Goal: Navigation & Orientation: Find specific page/section

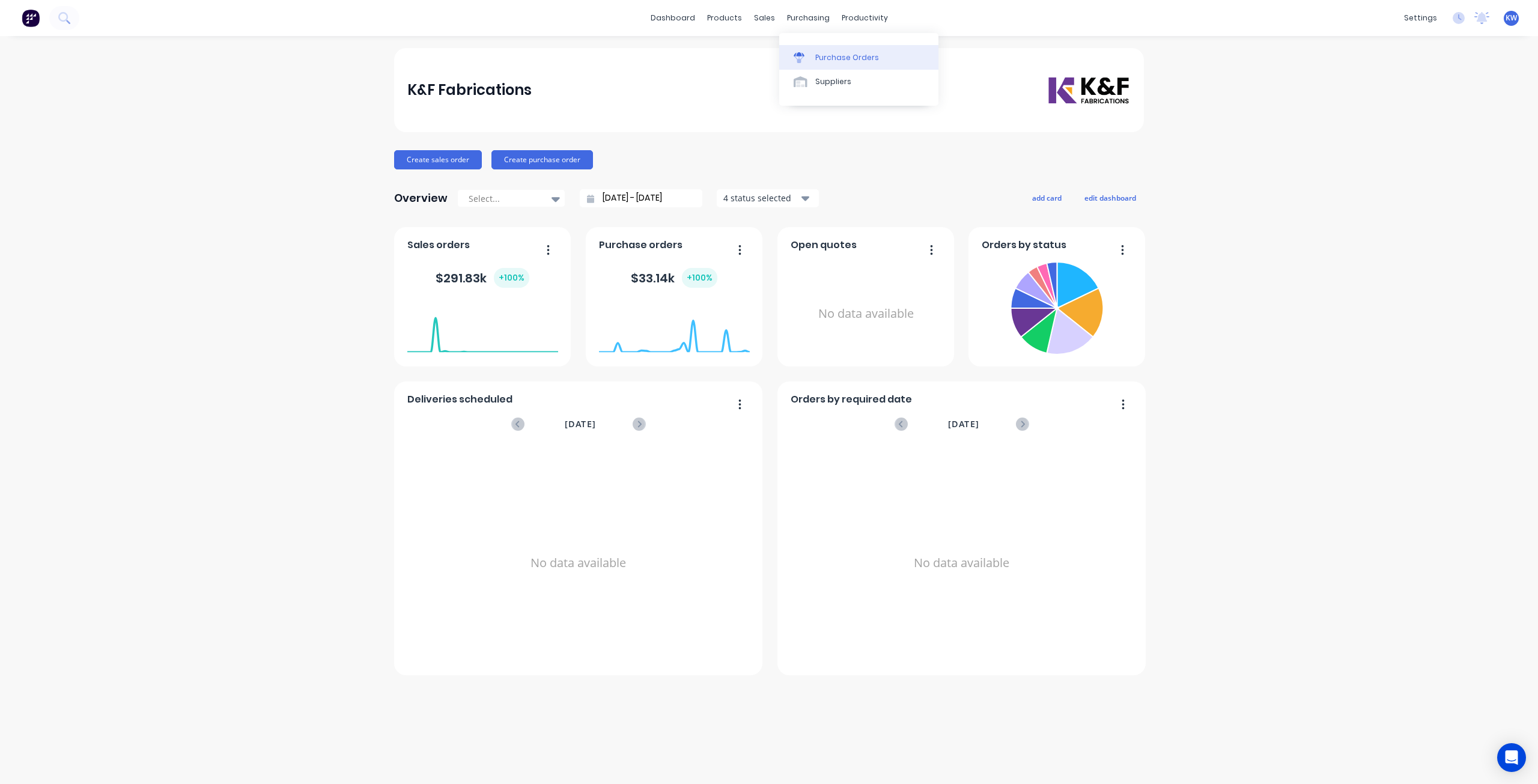
click at [809, 60] on div at bounding box center [803, 58] width 18 height 11
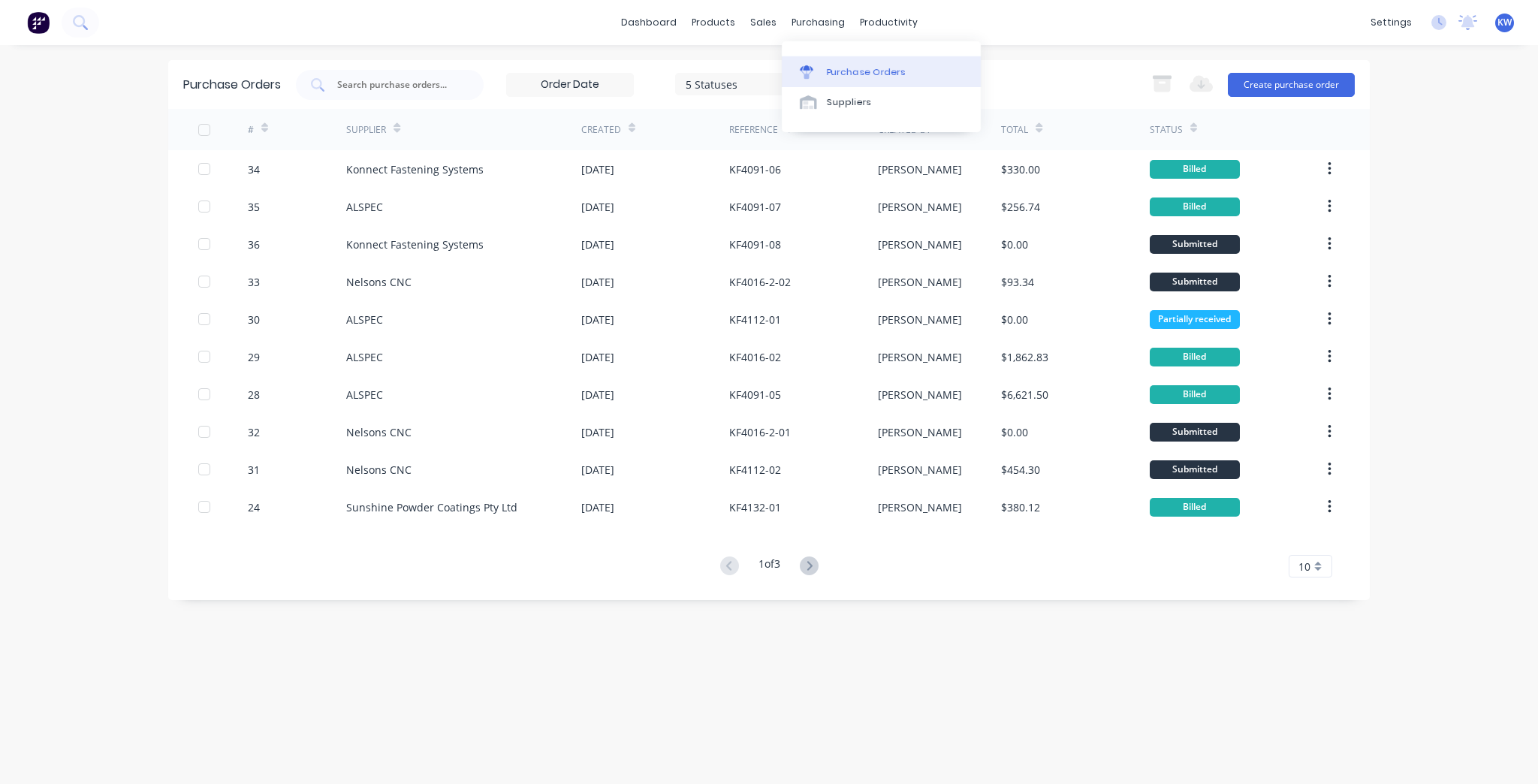
click at [840, 66] on div "Purchase Orders" at bounding box center [867, 72] width 79 height 14
click at [864, 66] on div "Purchase Orders" at bounding box center [867, 72] width 79 height 14
click at [908, 66] on div "Workflow" at bounding box center [915, 72] width 45 height 14
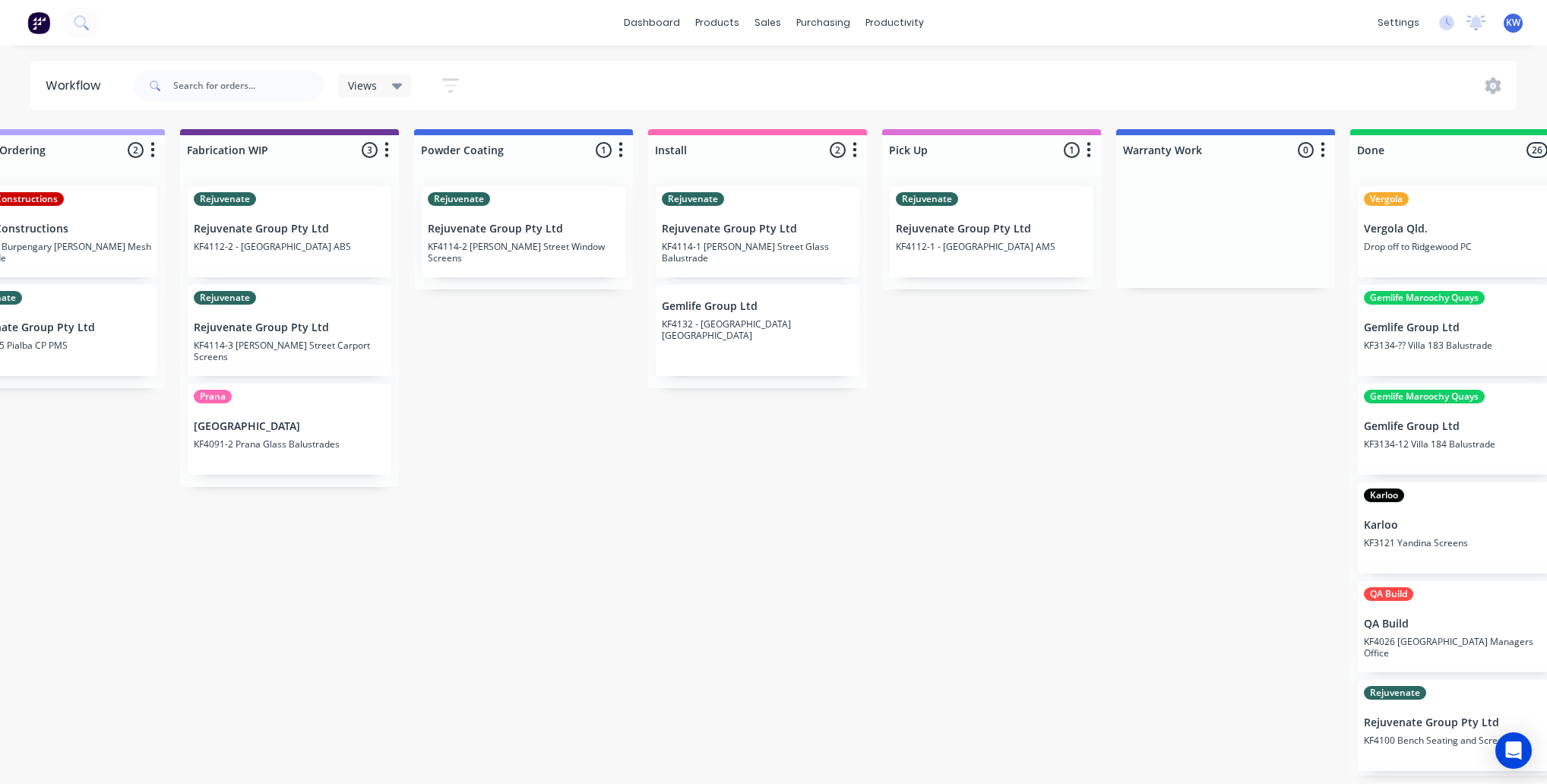
scroll to position [0, 1616]
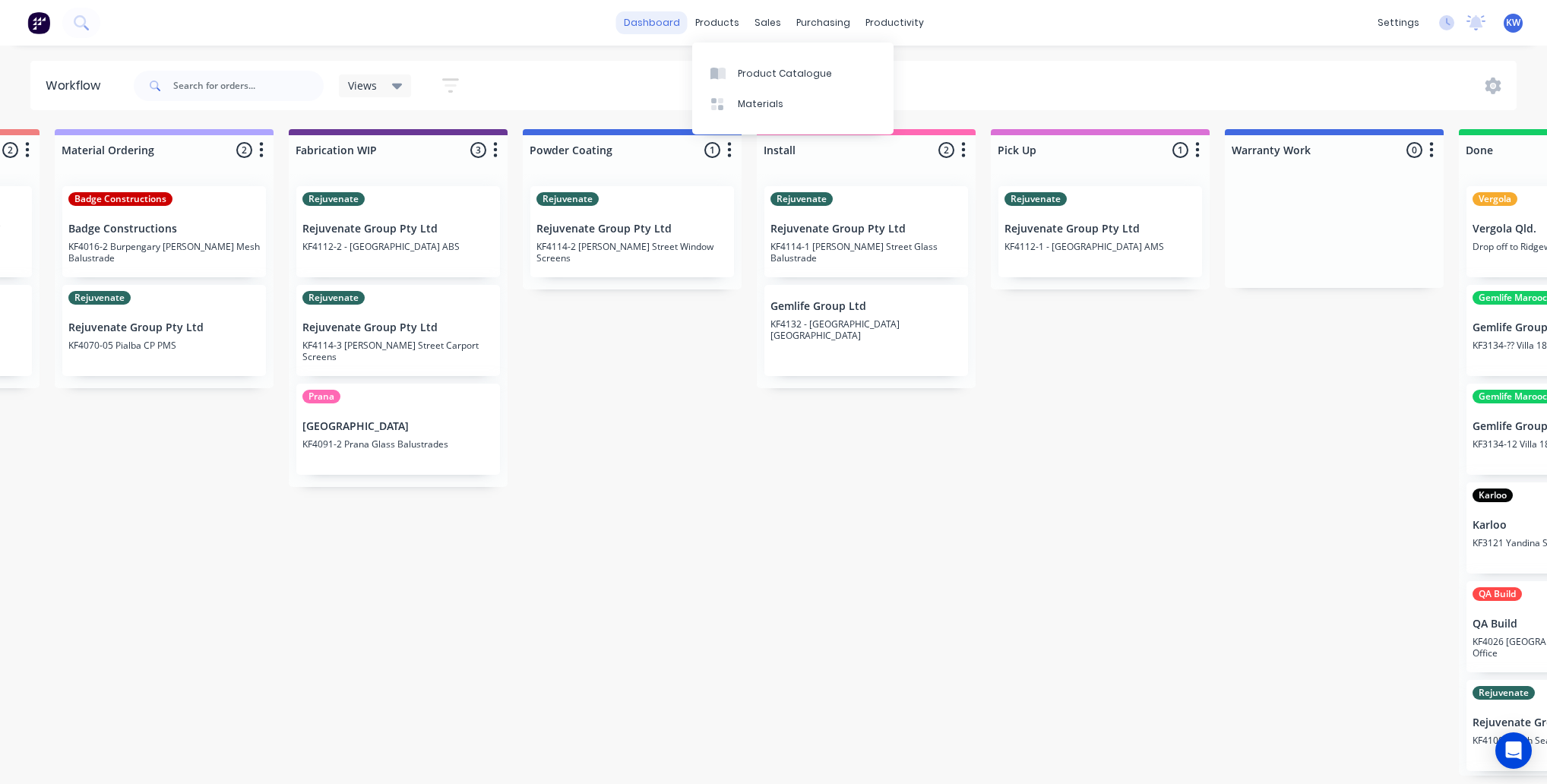
click at [678, 30] on link "dashboard" at bounding box center [651, 23] width 71 height 23
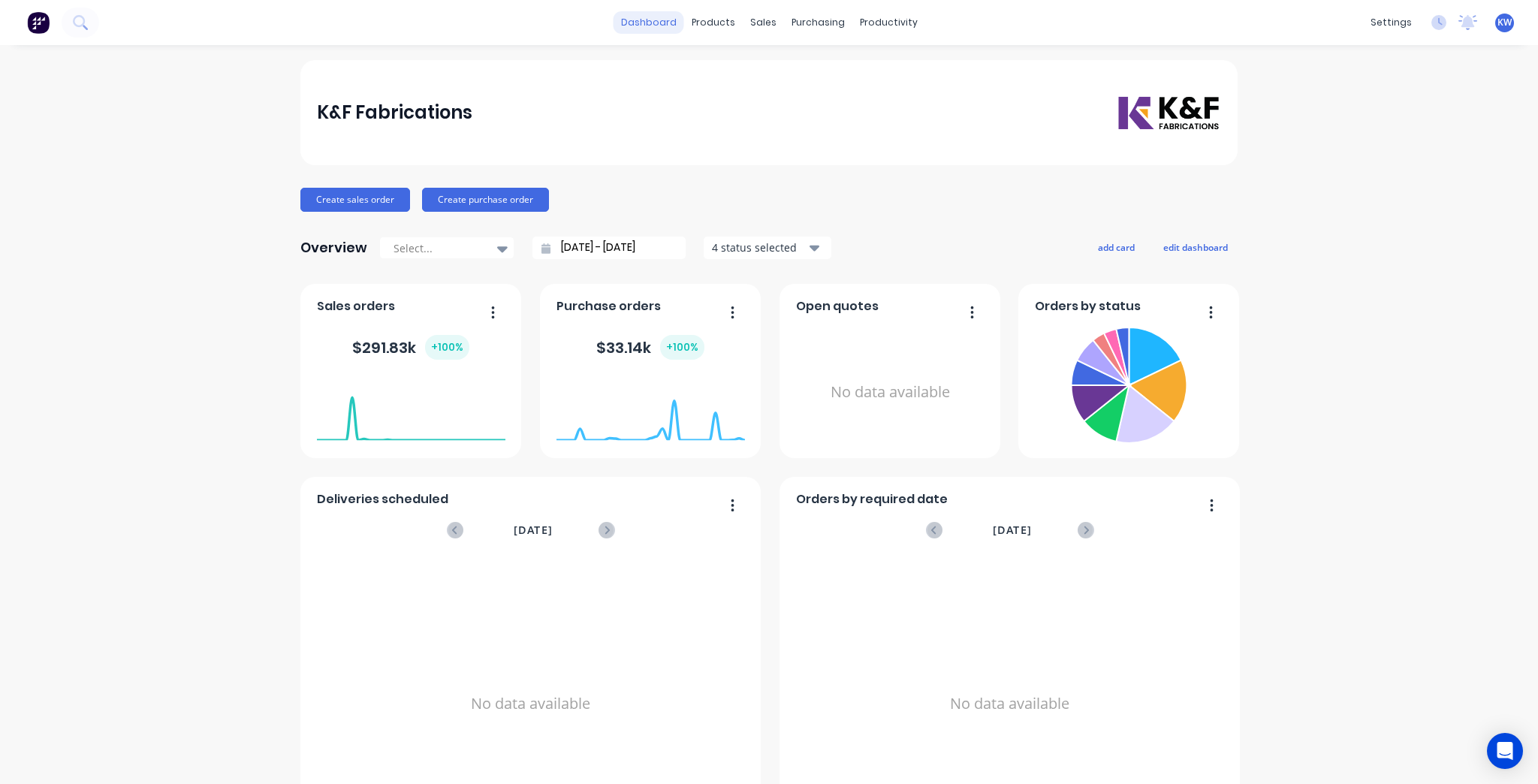
click at [669, 31] on link "dashboard" at bounding box center [649, 23] width 71 height 23
click at [825, 75] on div "Purchase Orders" at bounding box center [862, 72] width 79 height 14
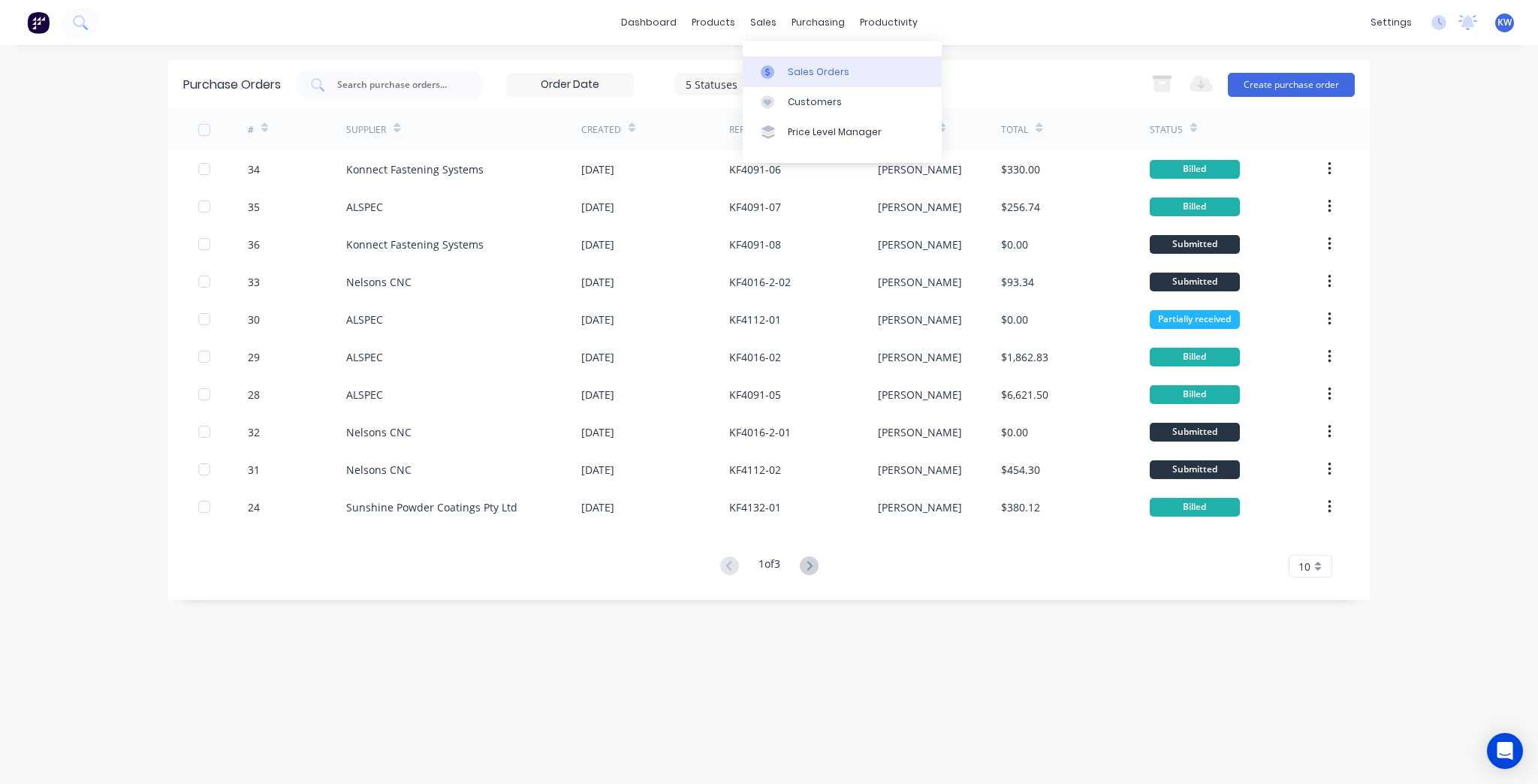
click at [790, 65] on link "Sales Orders" at bounding box center [842, 71] width 199 height 30
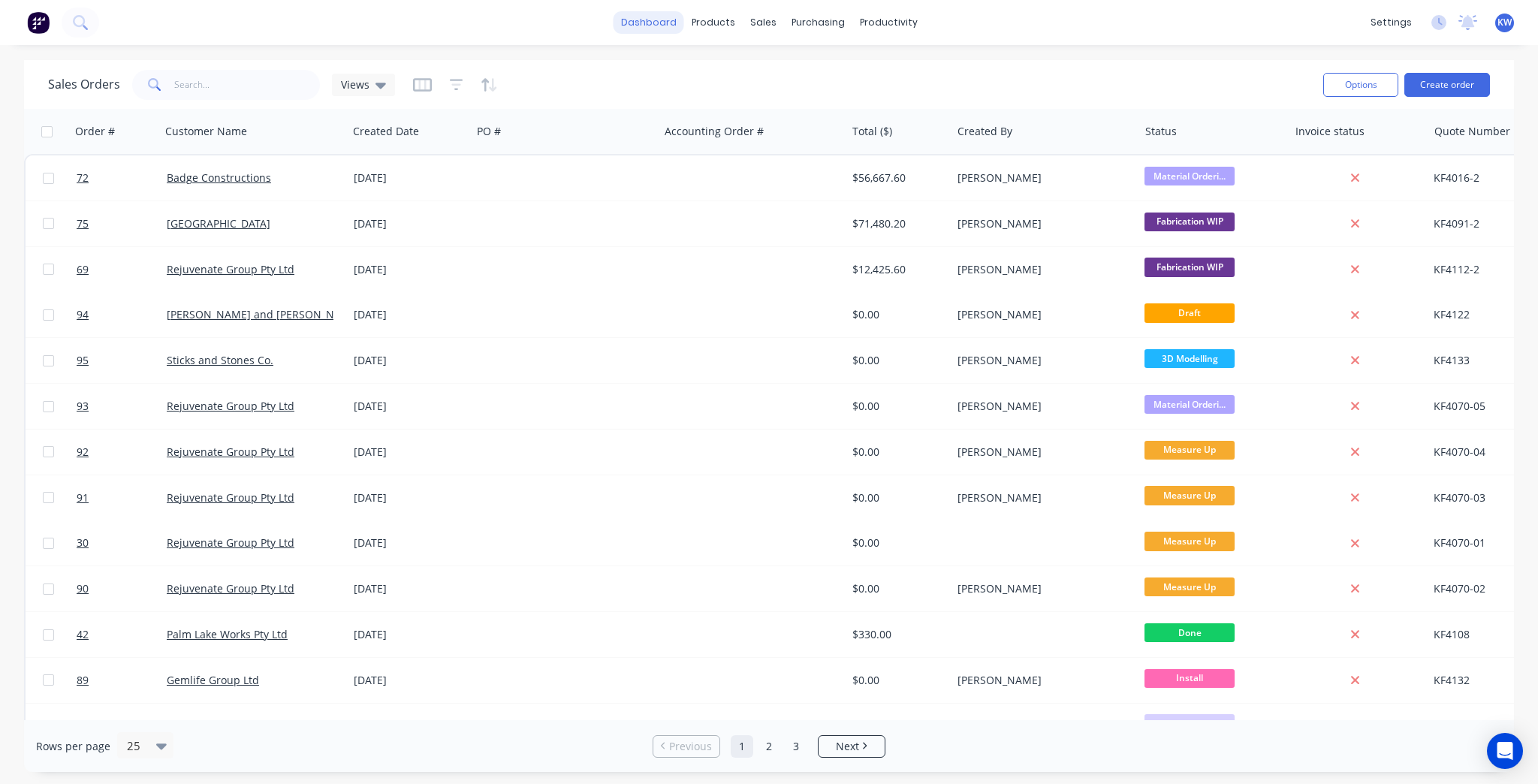
click at [661, 28] on link "dashboard" at bounding box center [649, 23] width 71 height 23
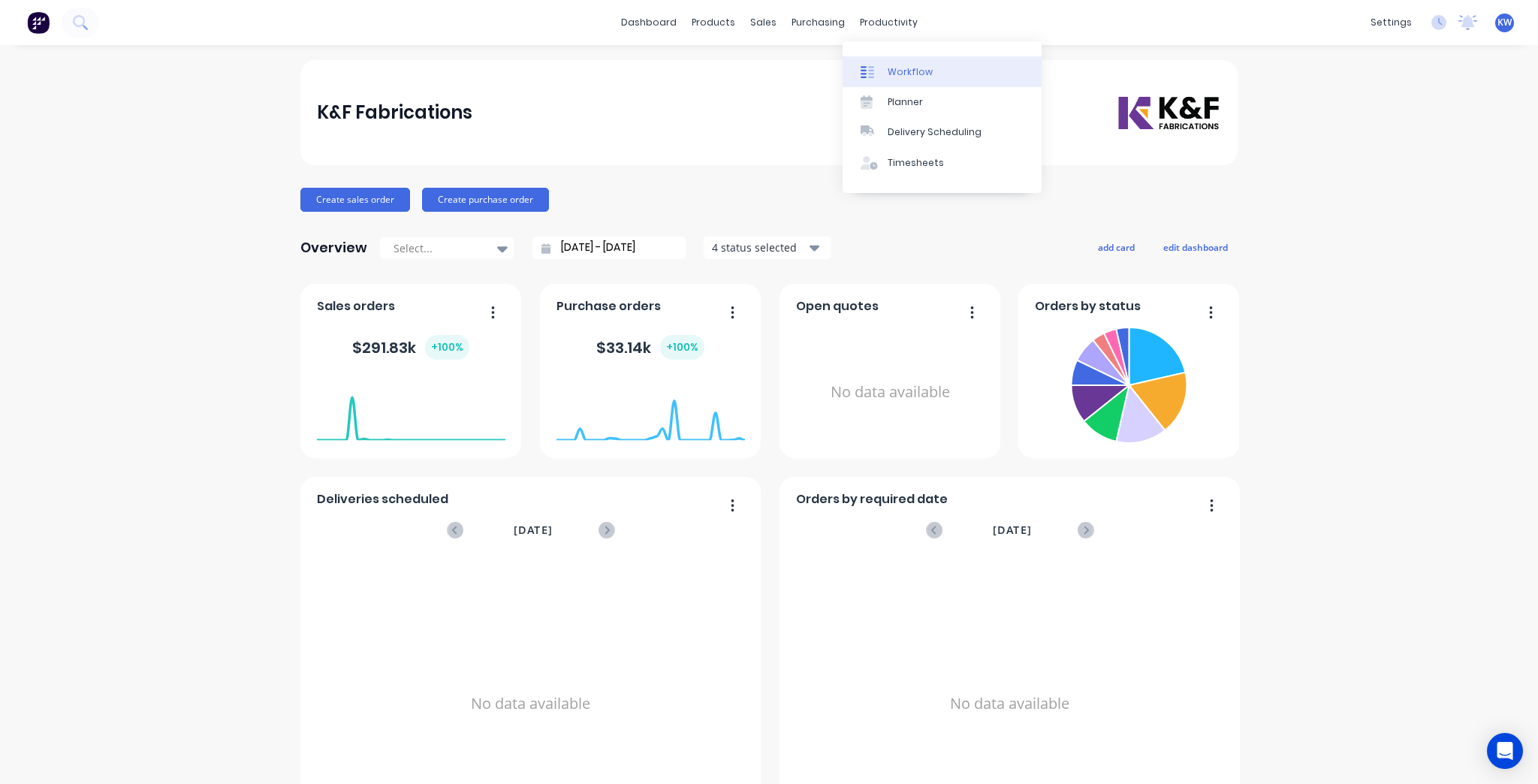
click at [856, 76] on link "Workflow" at bounding box center [941, 71] width 199 height 30
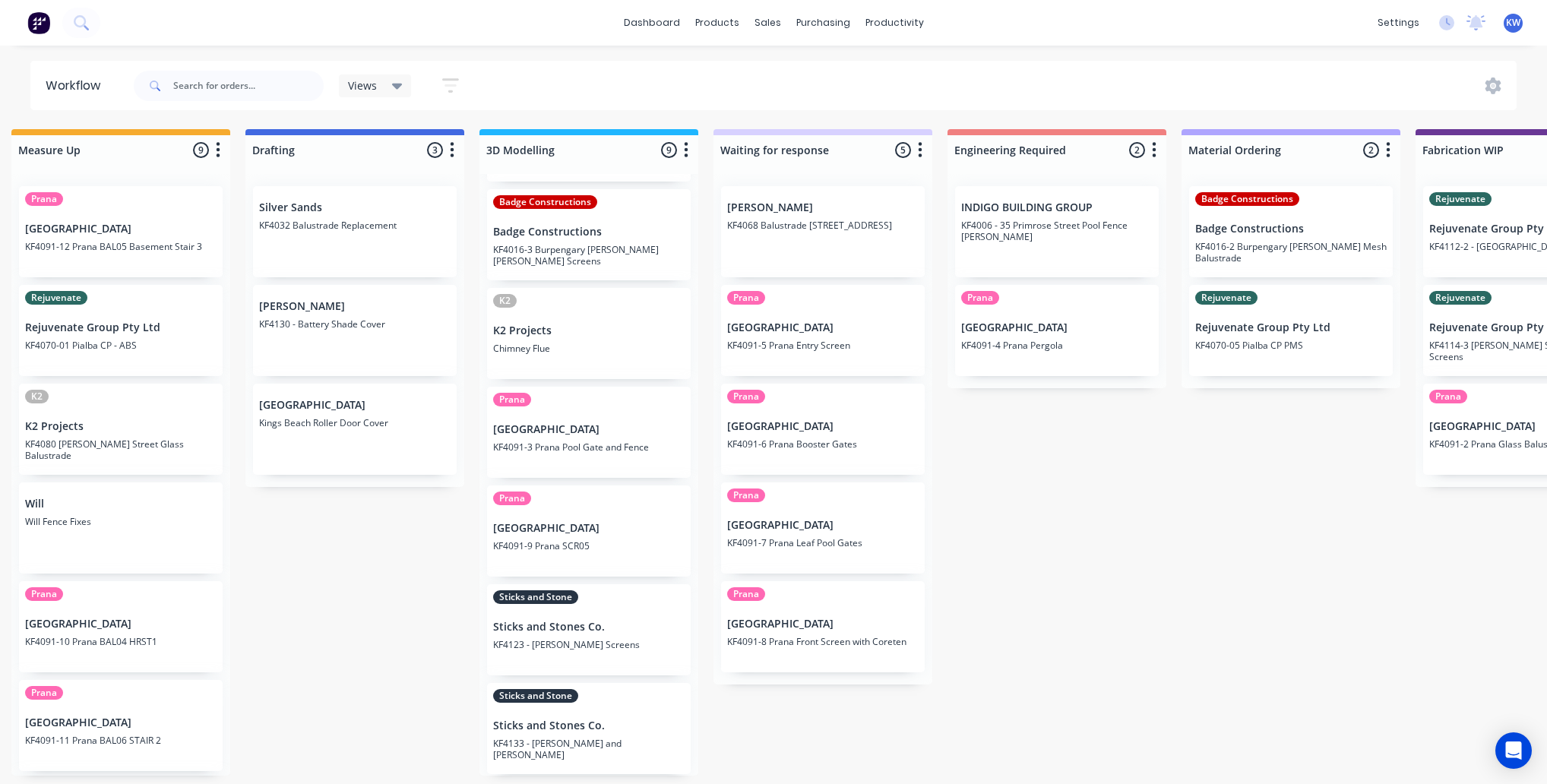
scroll to position [294, 0]
